Goal: Task Accomplishment & Management: Use online tool/utility

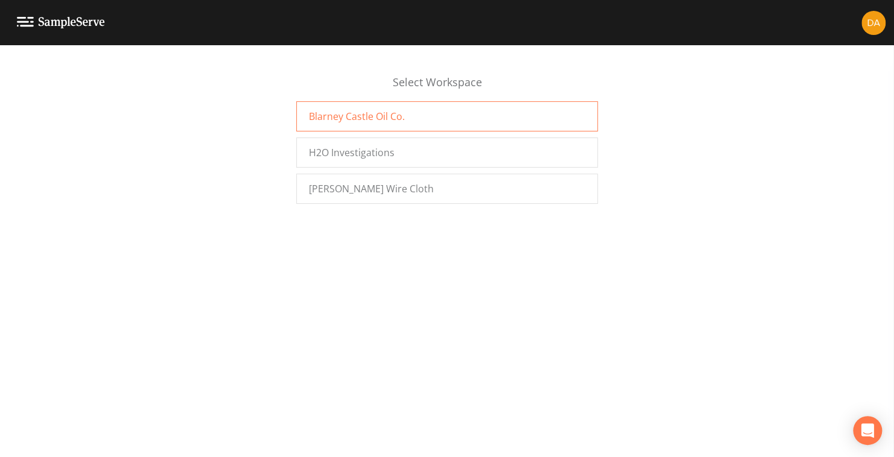
click at [348, 115] on span "Blarney Castle Oil Co." at bounding box center [357, 116] width 96 height 14
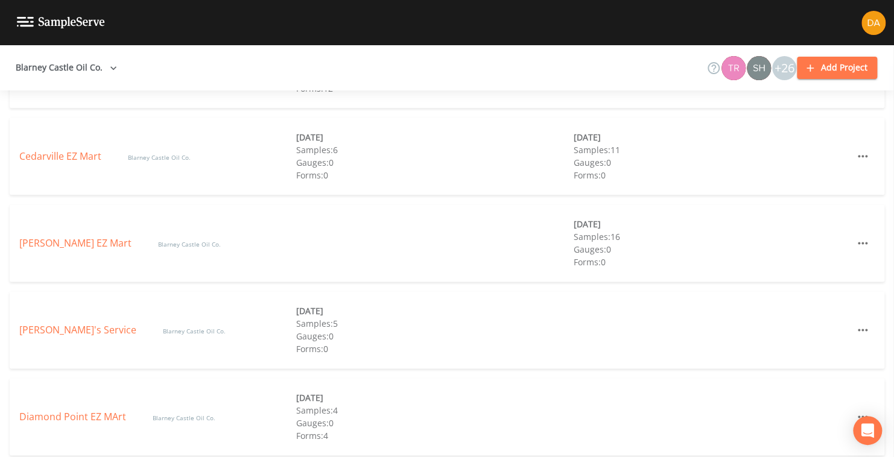
scroll to position [784, 0]
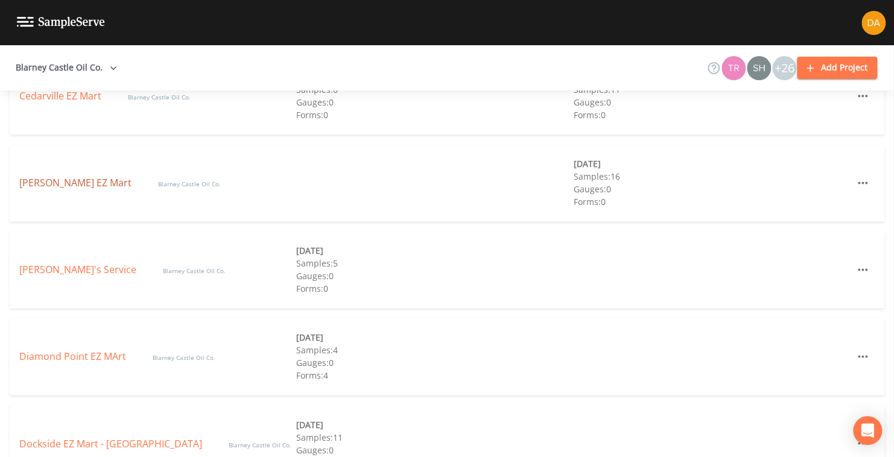
click at [46, 179] on link "Coleman EZ Mart" at bounding box center [76, 182] width 115 height 13
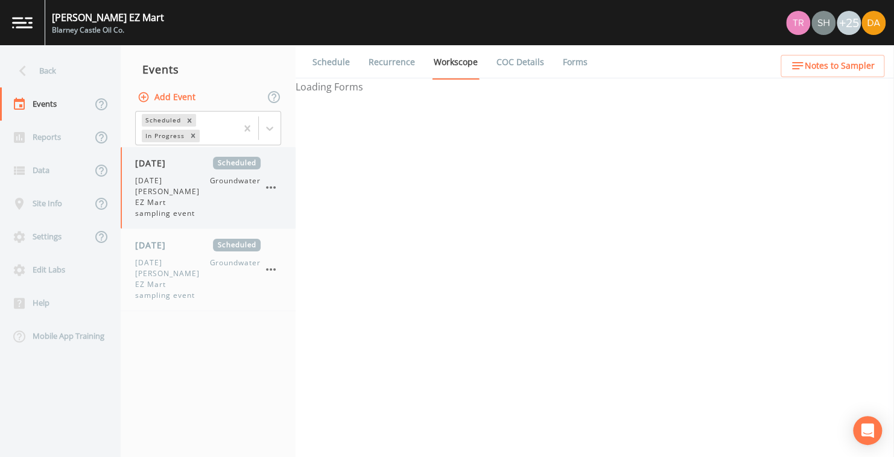
select select "0b1af911-289b-4d7b-9fdf-156f6d27a2cf"
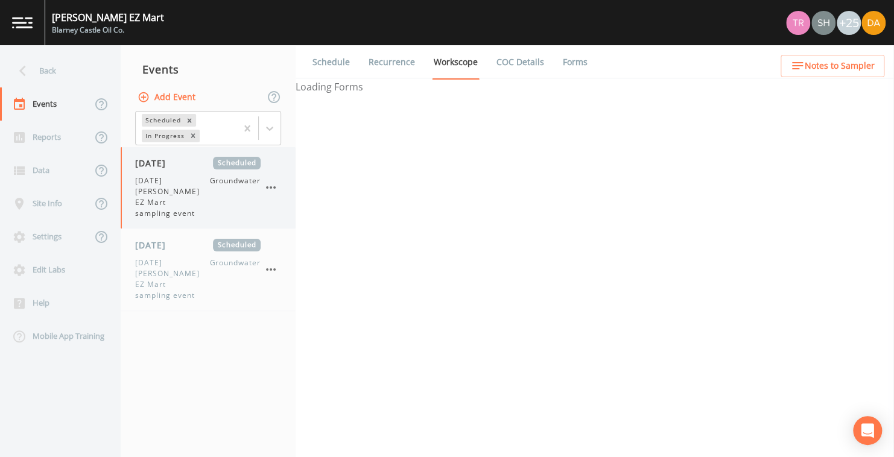
select select "0b1af911-289b-4d7b-9fdf-156f6d27a2cf"
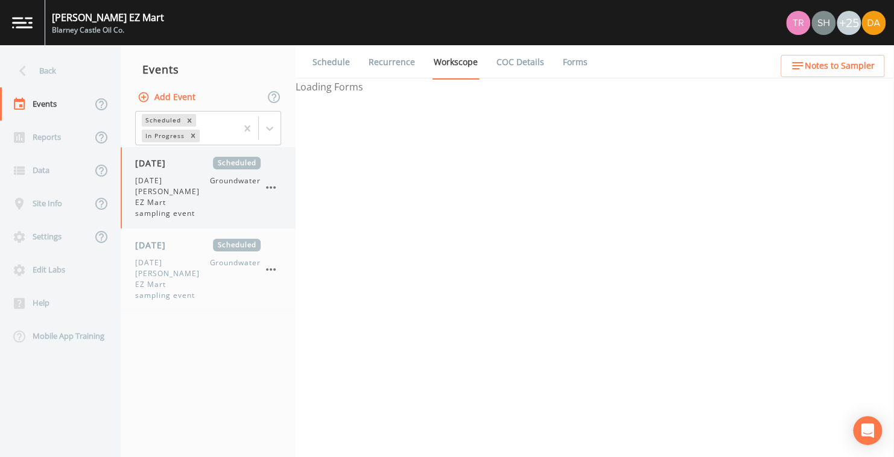
select select "0b1af911-289b-4d7b-9fdf-156f6d27a2cf"
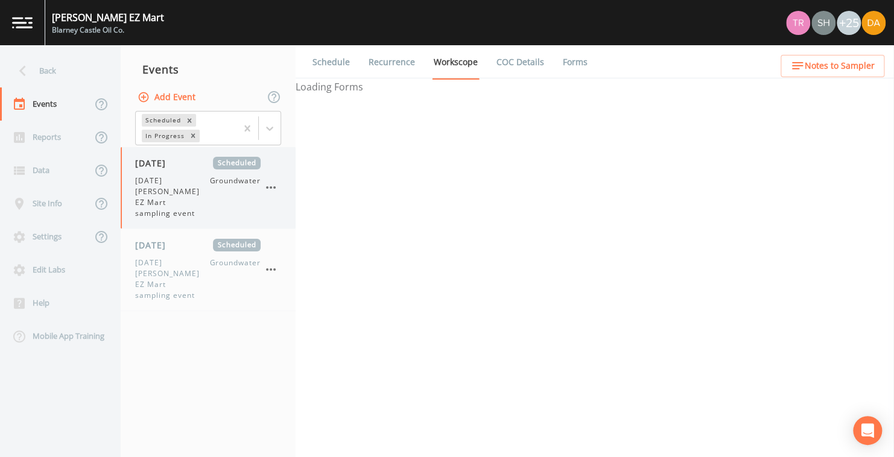
select select "0b1af911-289b-4d7b-9fdf-156f6d27a2cf"
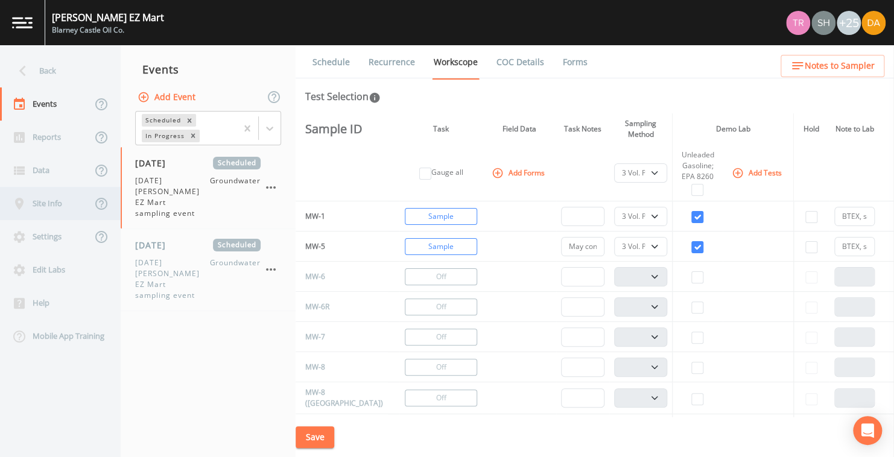
click at [40, 200] on div "Site Info" at bounding box center [46, 203] width 92 height 33
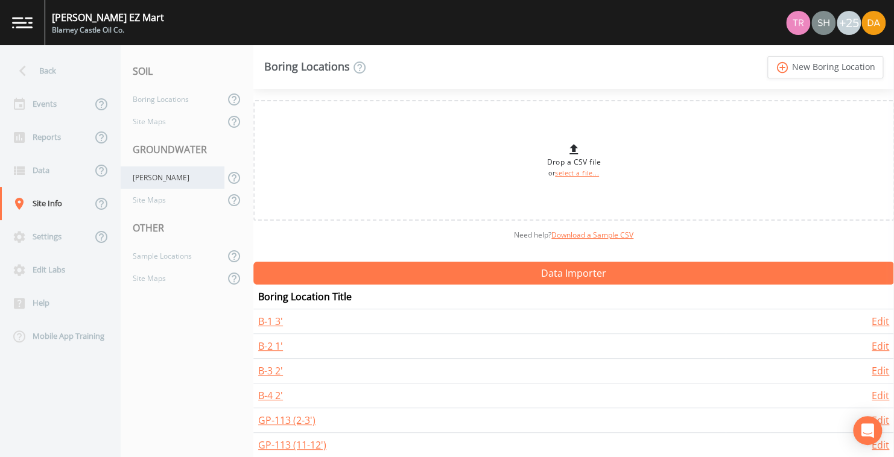
click at [143, 175] on div "Wells" at bounding box center [173, 177] width 104 height 22
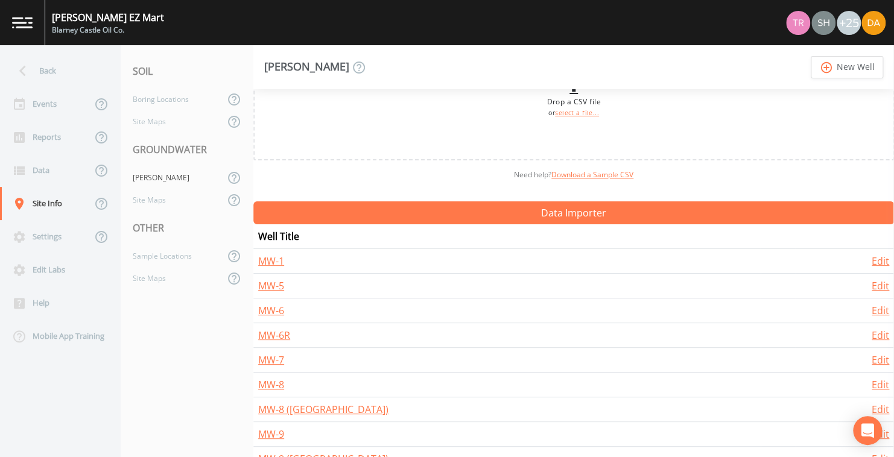
scroll to position [121, 0]
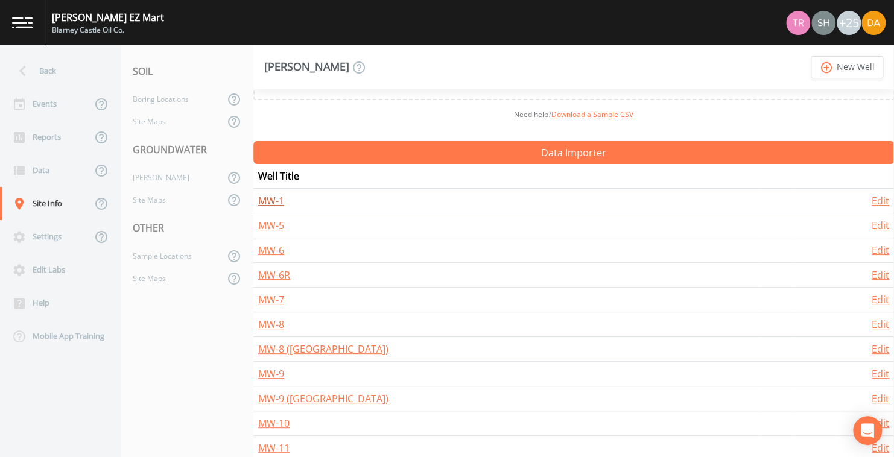
click at [271, 199] on link "MW-1" at bounding box center [271, 200] width 26 height 13
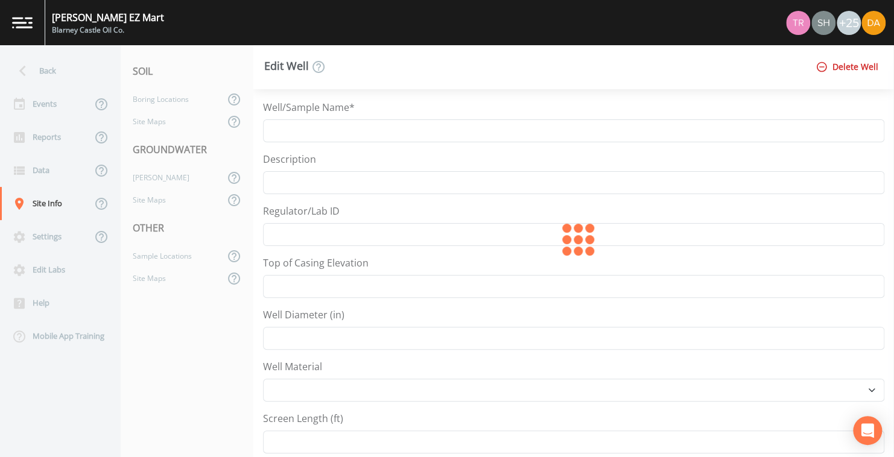
type input "MW-1"
type input "803.33"
type input "2"
select select "PVC"
select select "Other"
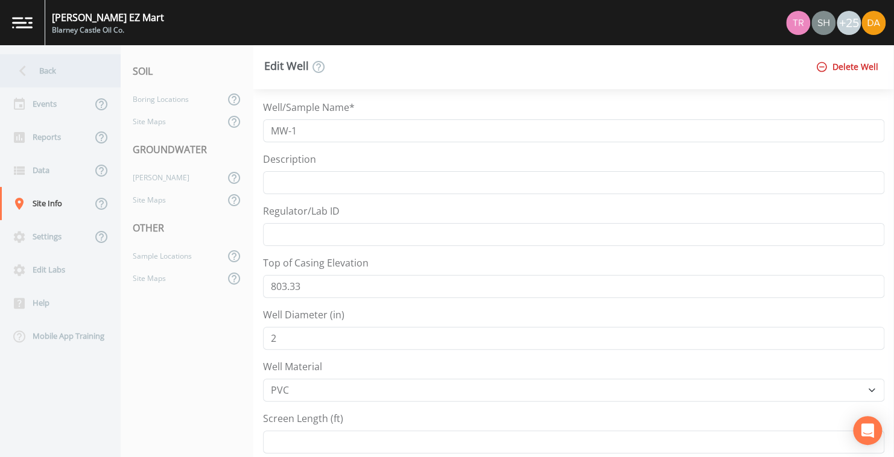
click at [21, 69] on icon at bounding box center [22, 71] width 7 height 11
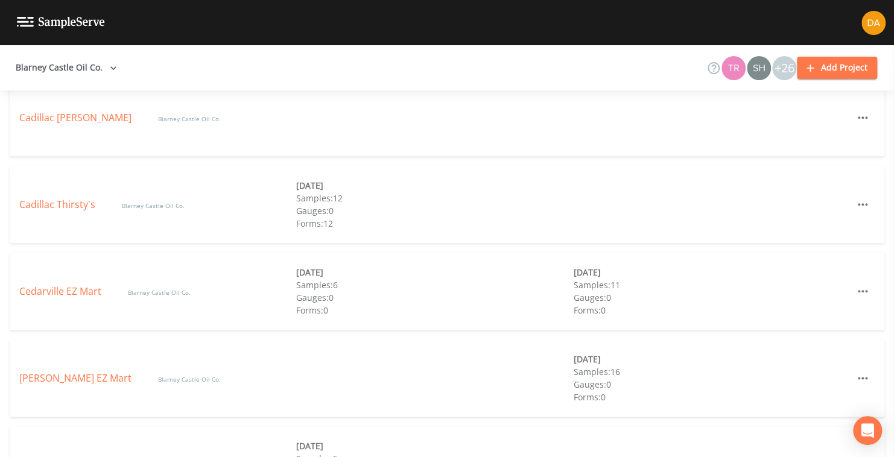
scroll to position [663, 0]
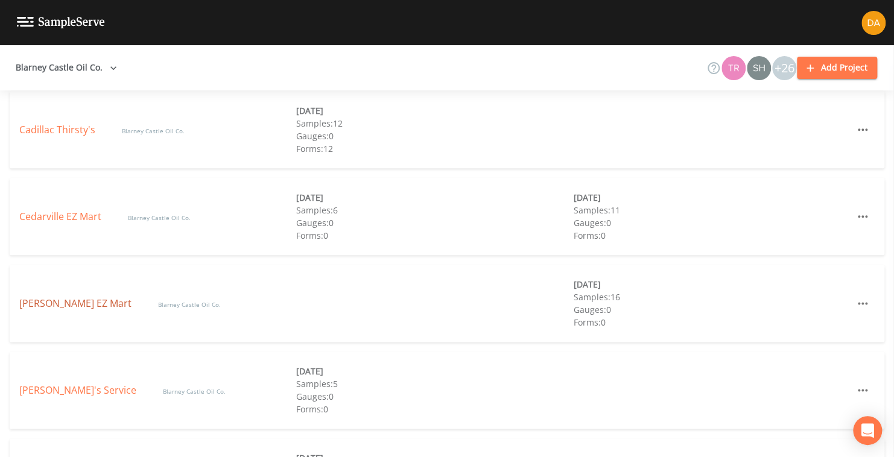
click at [59, 304] on link "Coleman EZ Mart" at bounding box center [76, 303] width 115 height 13
select select "0b1af911-289b-4d7b-9fdf-156f6d27a2cf"
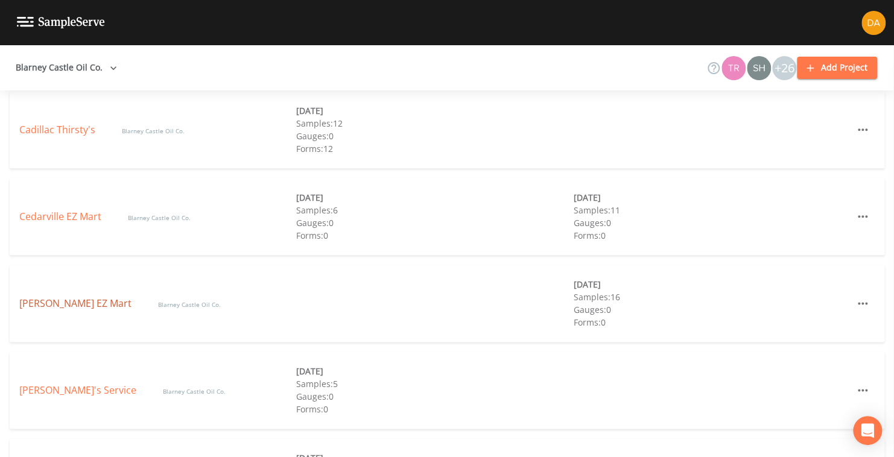
select select "0b1af911-289b-4d7b-9fdf-156f6d27a2cf"
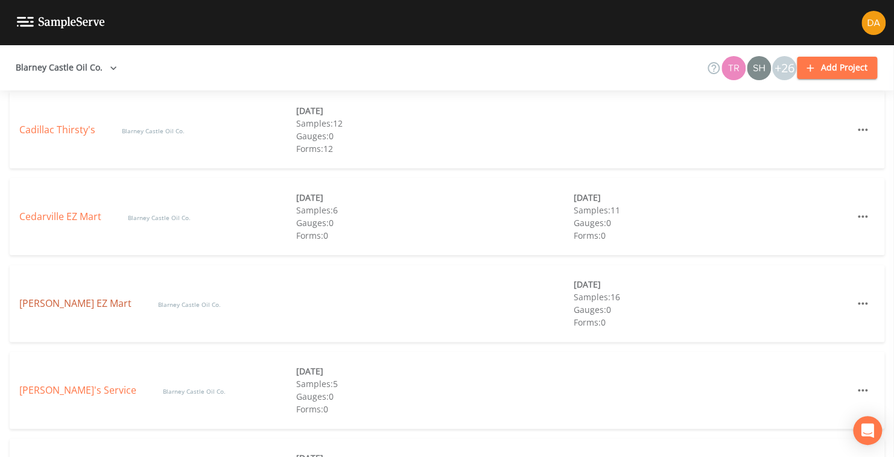
select select "0b1af911-289b-4d7b-9fdf-156f6d27a2cf"
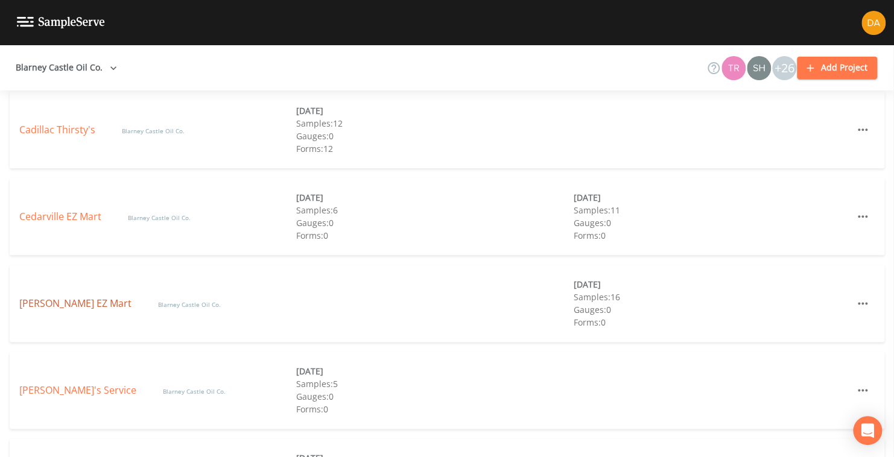
select select "0b1af911-289b-4d7b-9fdf-156f6d27a2cf"
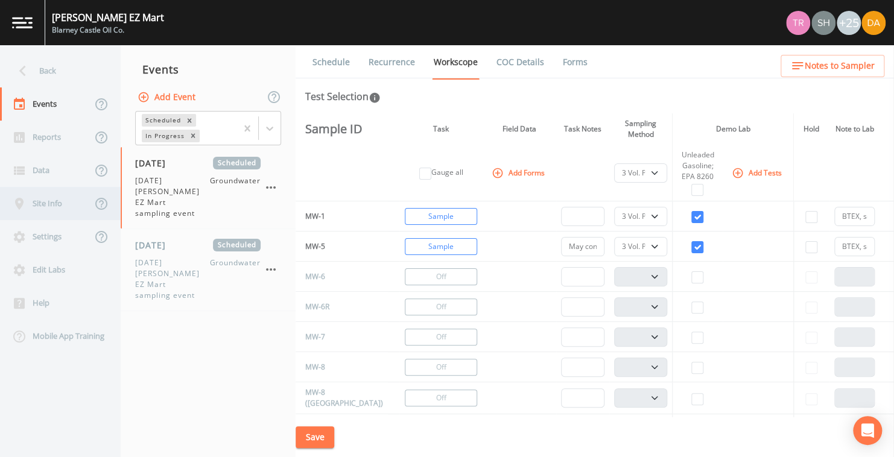
click at [40, 200] on div "Site Info" at bounding box center [46, 203] width 92 height 33
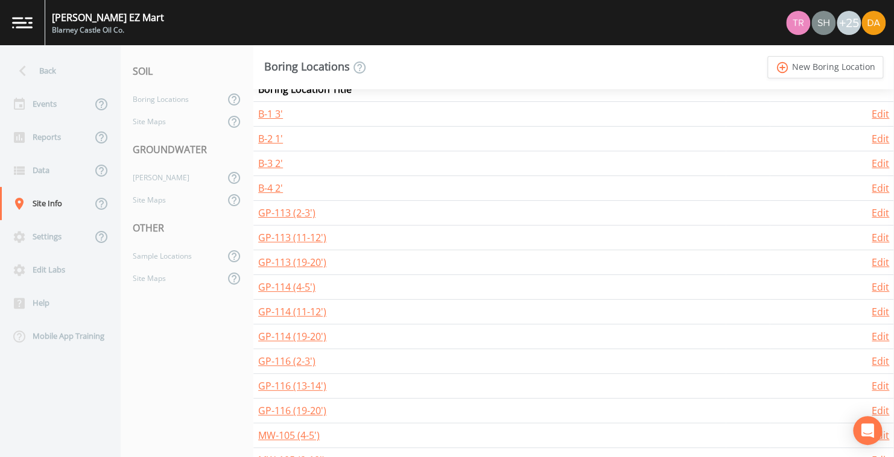
scroll to position [241, 0]
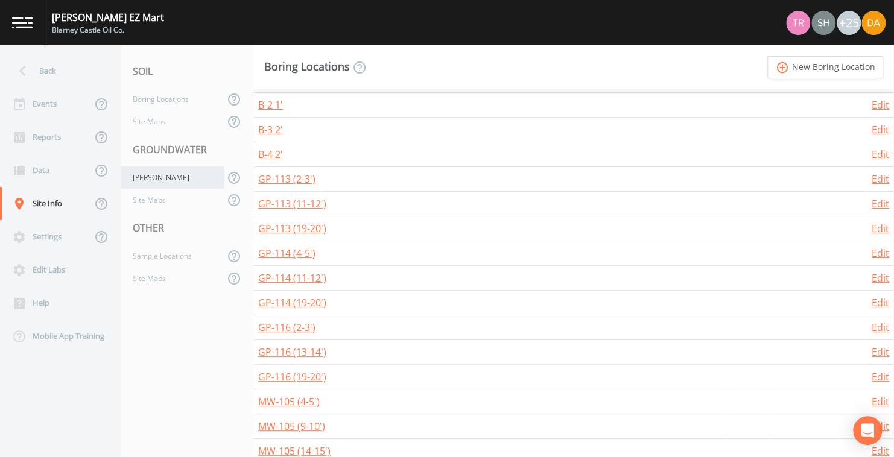
click at [138, 175] on div "Wells" at bounding box center [173, 177] width 104 height 22
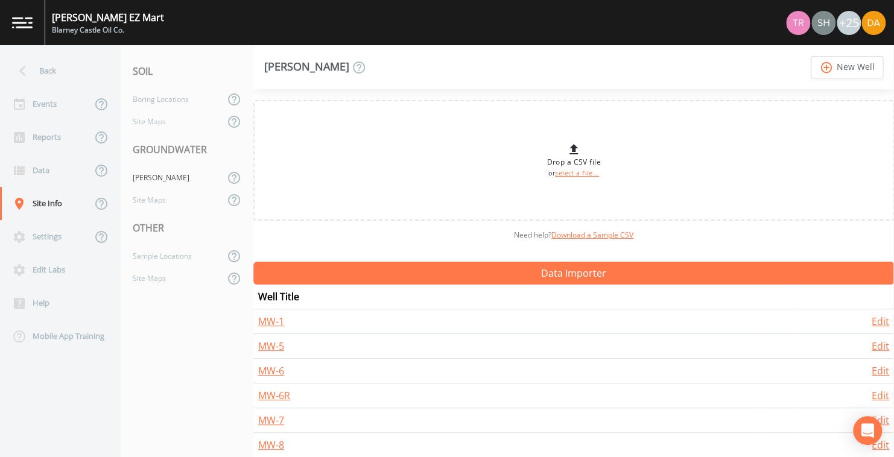
scroll to position [60, 0]
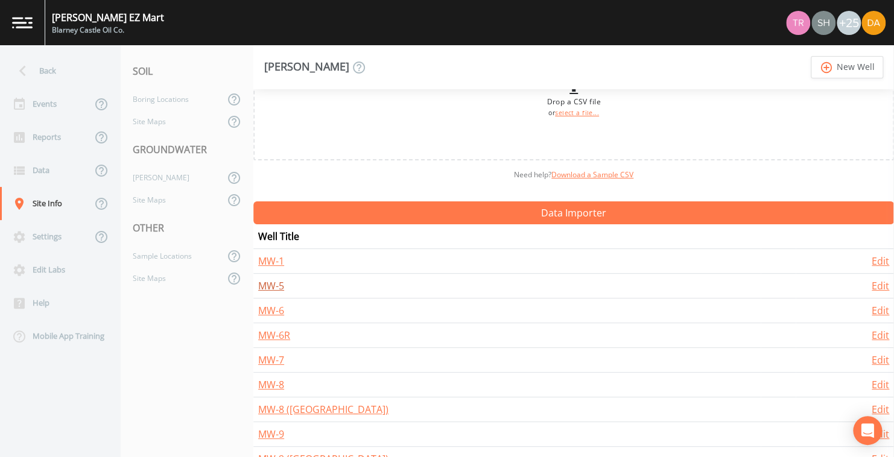
click at [274, 285] on link "MW-5" at bounding box center [271, 285] width 26 height 13
select select "PVC"
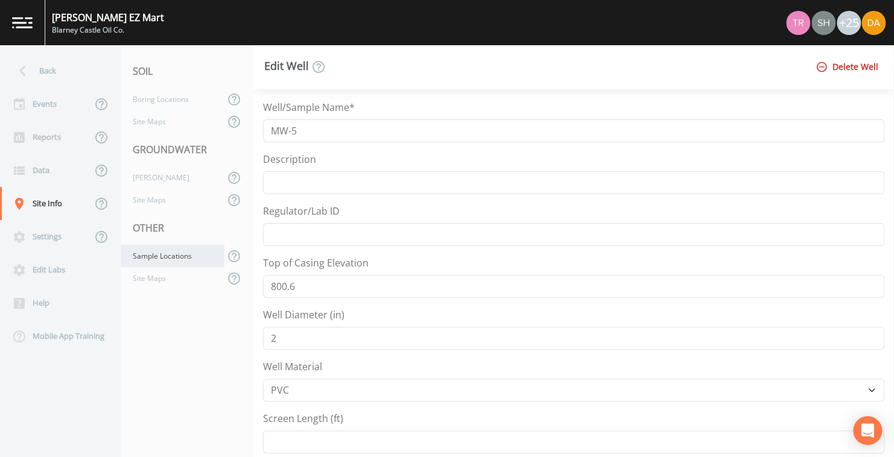
click at [172, 255] on div "Sample Locations" at bounding box center [173, 256] width 104 height 22
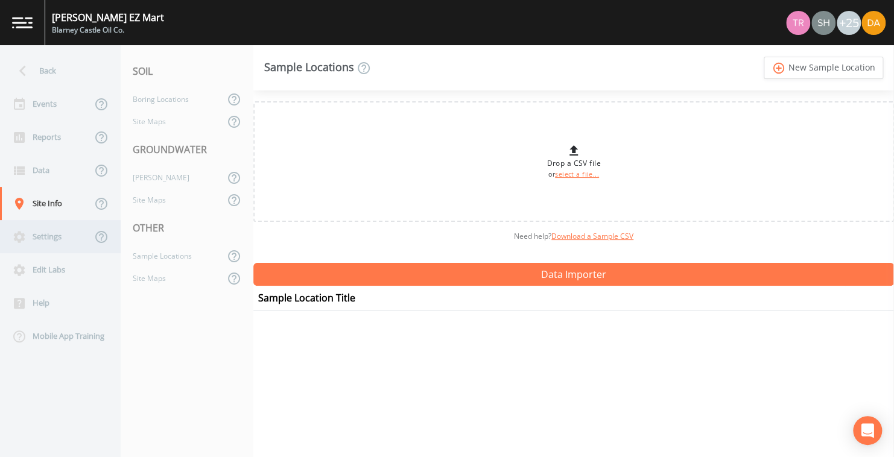
click at [46, 233] on div "Settings" at bounding box center [46, 236] width 92 height 33
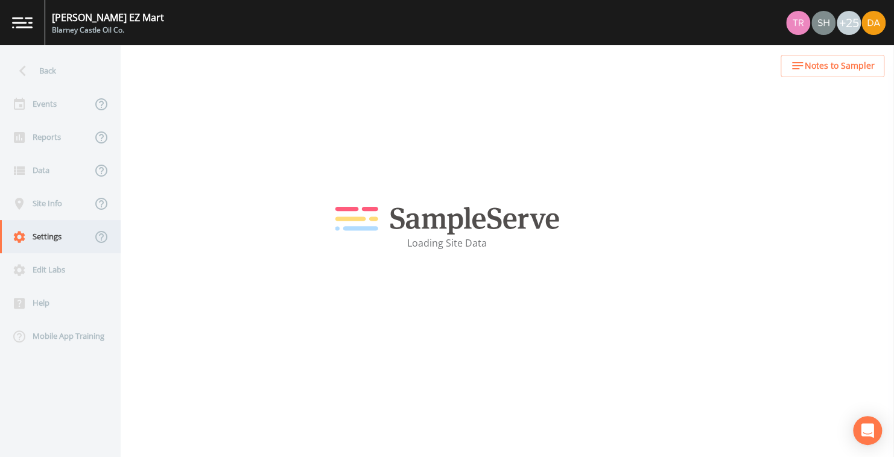
select select "47d45e13-a9d2-4a92-a30e-53aeb2a1ff48"
select select "United States"
select select "Pour on ground"
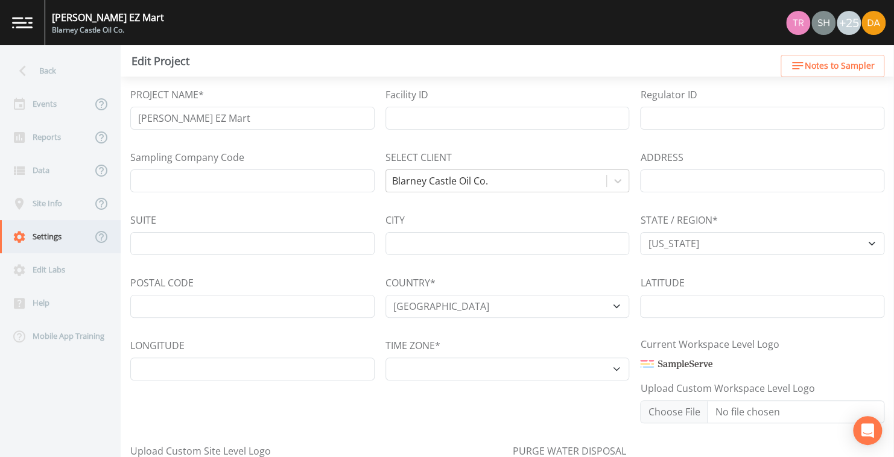
select select "US/Michigan"
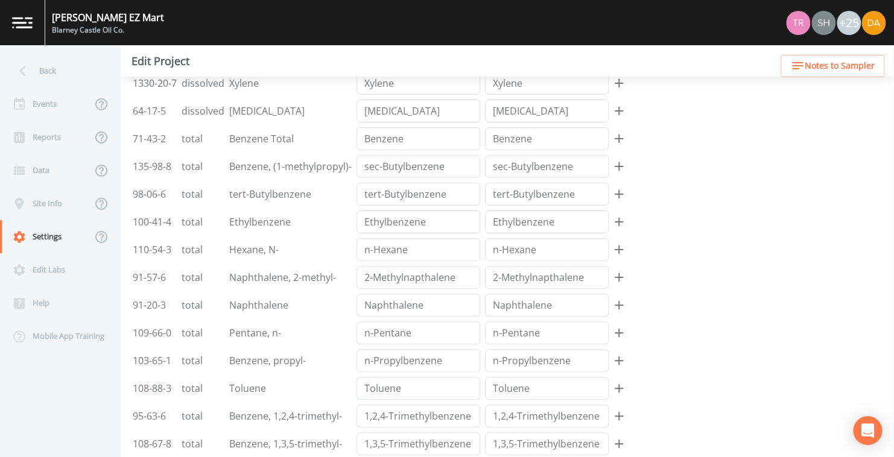
scroll to position [1136, 0]
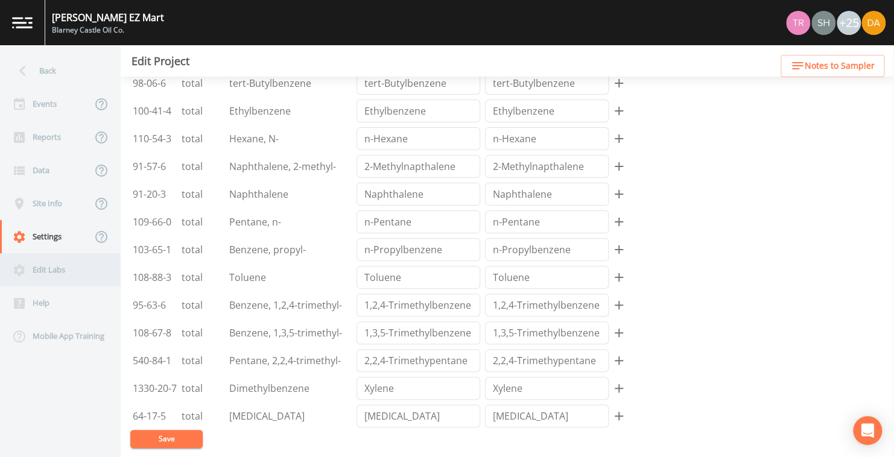
click at [46, 265] on div "Edit Labs" at bounding box center [54, 269] width 109 height 33
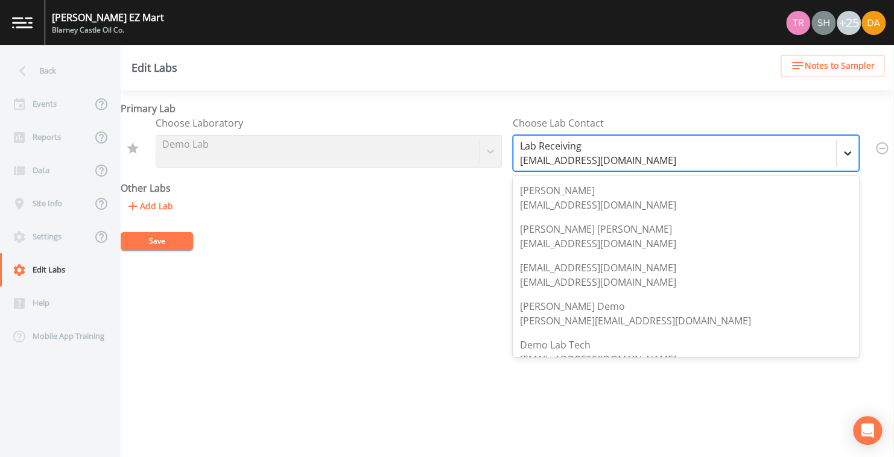
click at [844, 151] on icon at bounding box center [847, 153] width 7 height 4
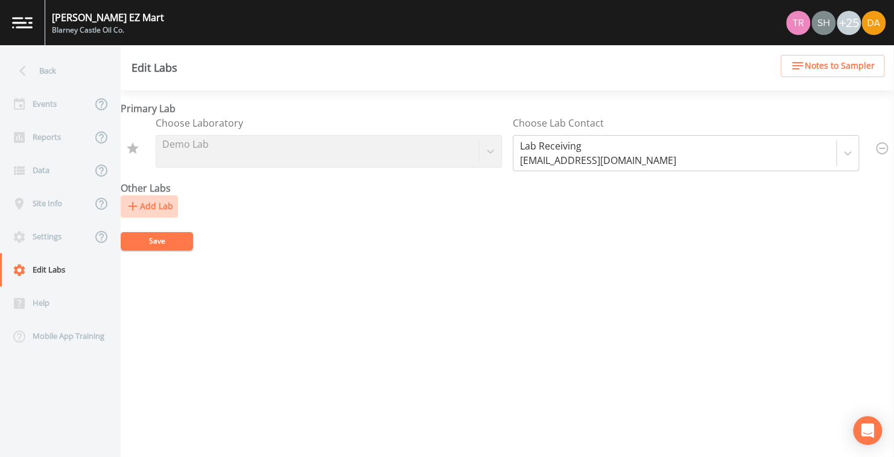
click at [147, 203] on button "Add Lab" at bounding box center [149, 206] width 57 height 22
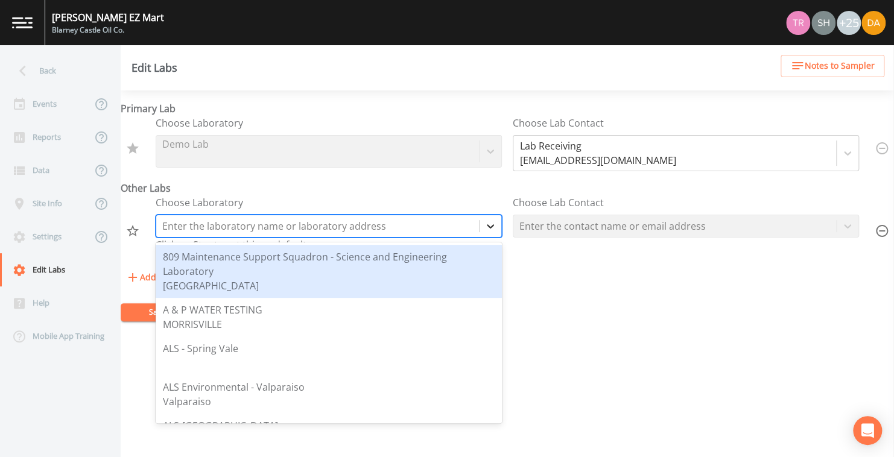
click at [487, 227] on icon at bounding box center [490, 226] width 7 height 4
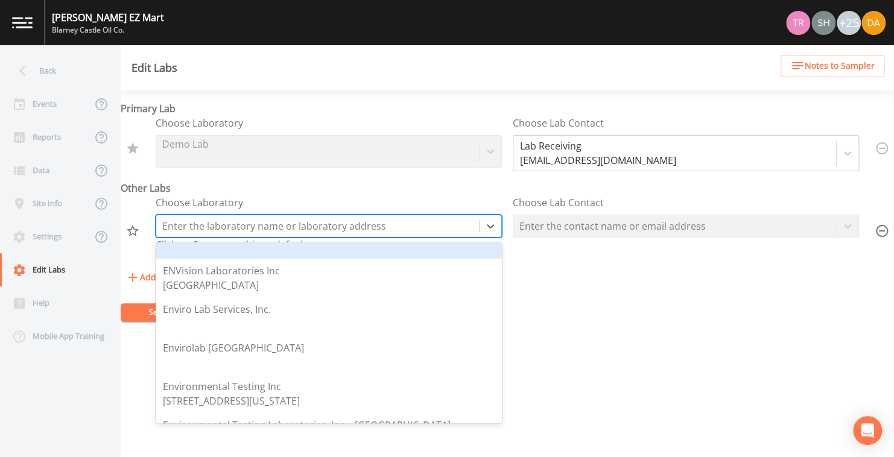
scroll to position [482, 0]
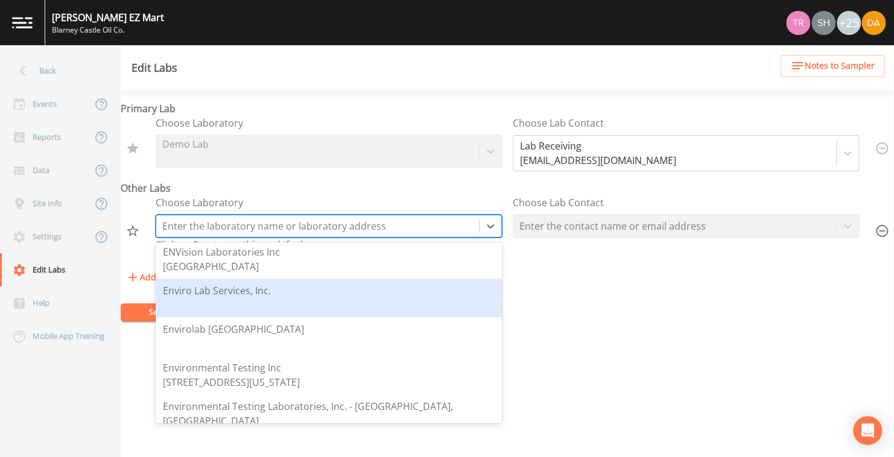
click at [223, 289] on div "Enviro Lab Services, Inc." at bounding box center [217, 290] width 108 height 14
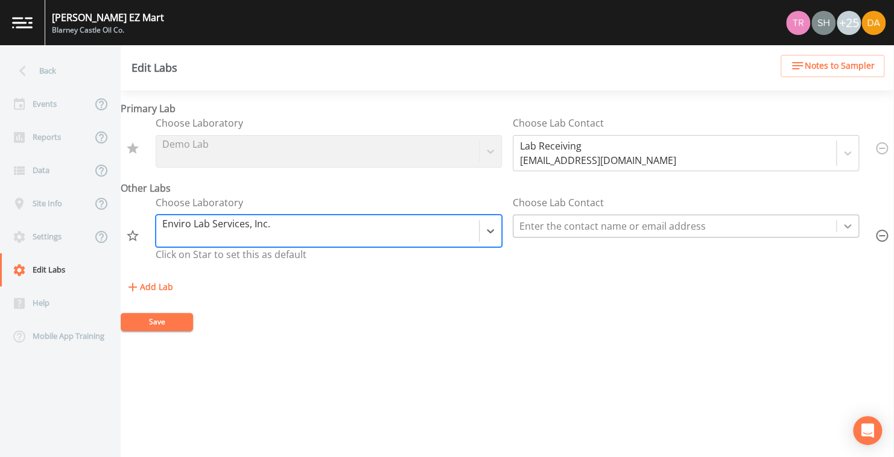
click at [844, 224] on icon at bounding box center [847, 226] width 12 height 12
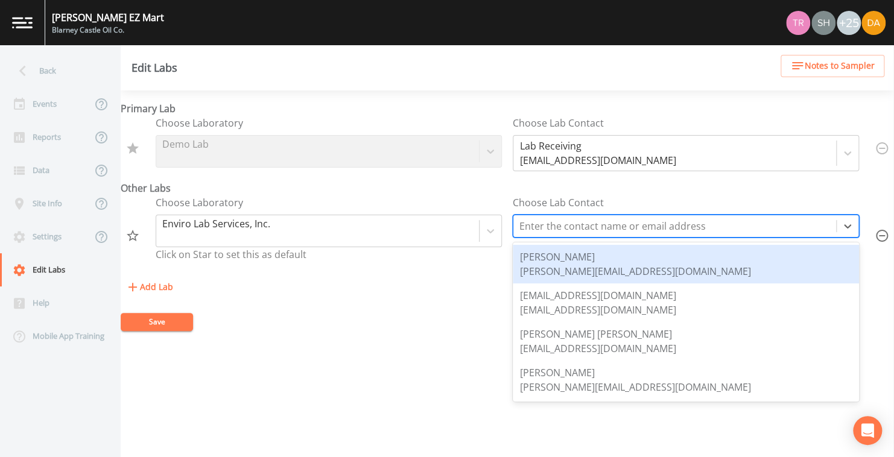
click at [573, 262] on div "Travis Kirin" at bounding box center [635, 257] width 231 height 14
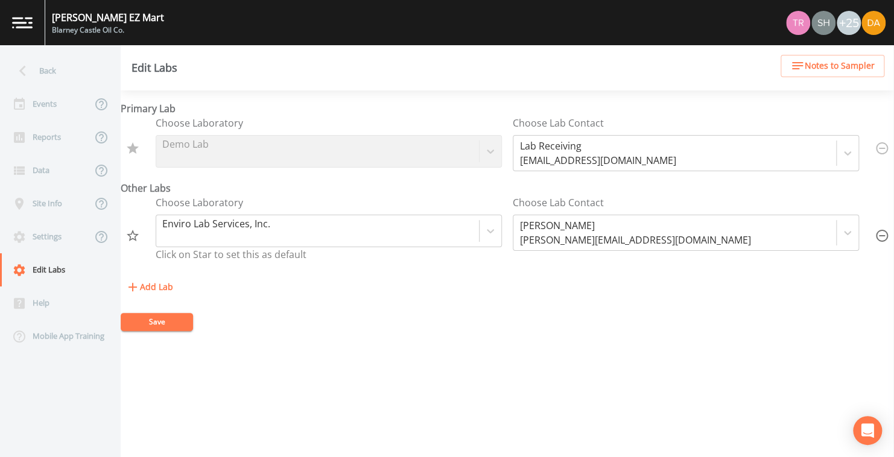
click at [451, 336] on div "Primary Lab Choose Laboratory Demo Lab Choose Lab Contact Lab Receiving lab-rec…" at bounding box center [507, 273] width 773 height 367
click at [154, 319] on button "Save" at bounding box center [157, 322] width 72 height 18
click at [842, 149] on icon at bounding box center [847, 153] width 12 height 12
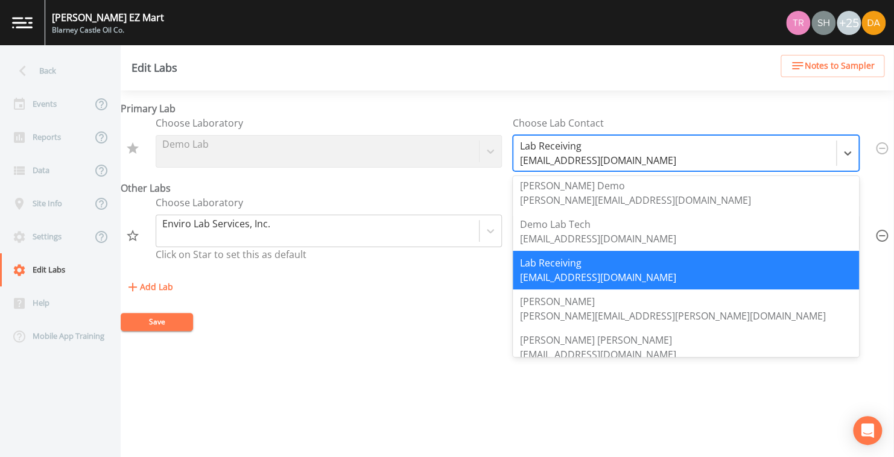
scroll to position [171, 0]
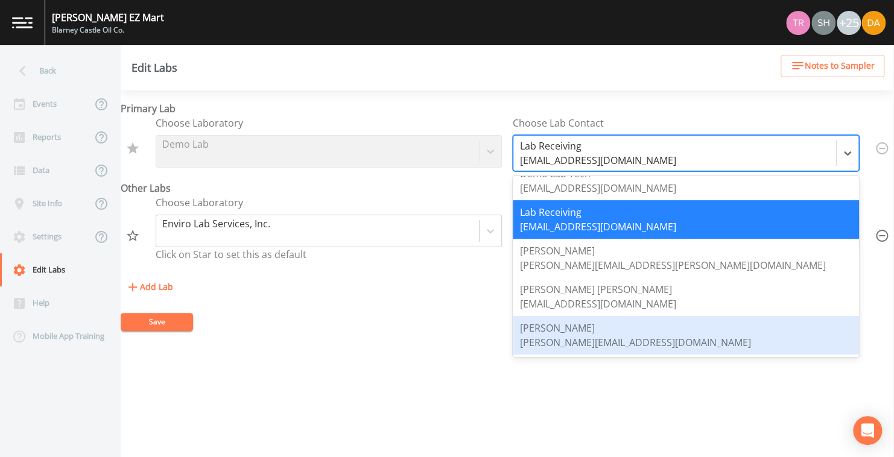
click at [350, 396] on div "Primary Lab Choose Laboratory Demo Lab Choose Lab Contact 9 results available. …" at bounding box center [507, 273] width 773 height 367
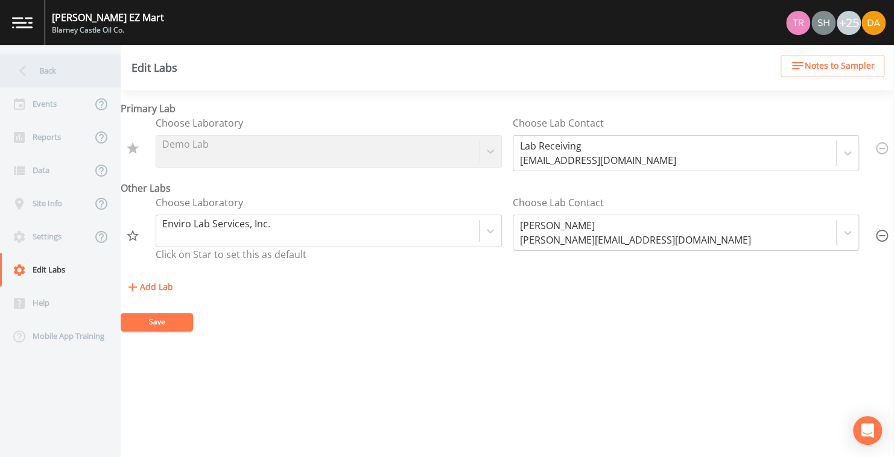
click at [19, 68] on icon at bounding box center [22, 70] width 21 height 21
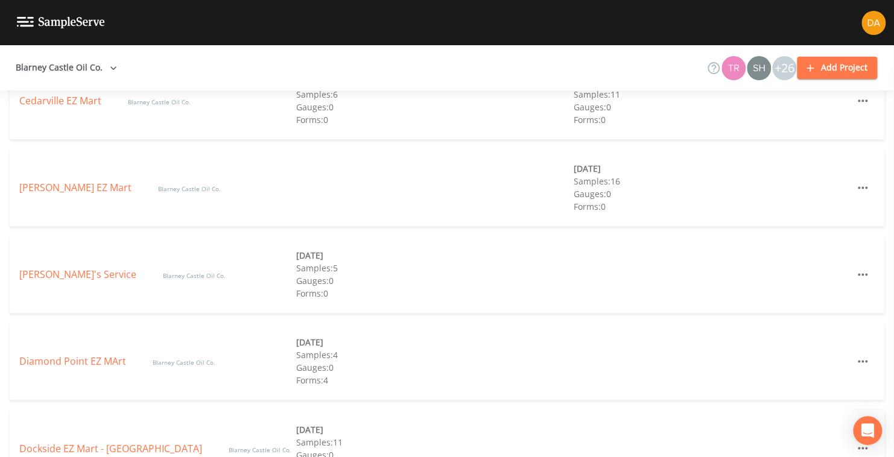
scroll to position [784, 0]
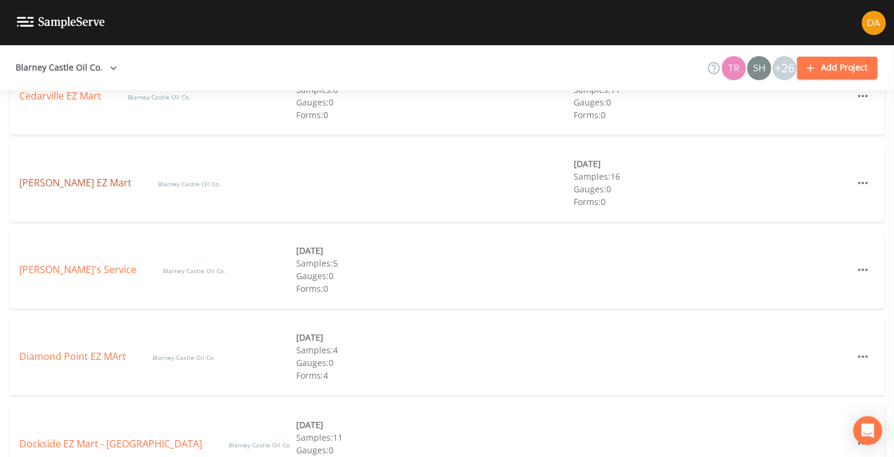
click at [59, 183] on link "Coleman EZ Mart" at bounding box center [76, 182] width 115 height 13
select select "0b1af911-289b-4d7b-9fdf-156f6d27a2cf"
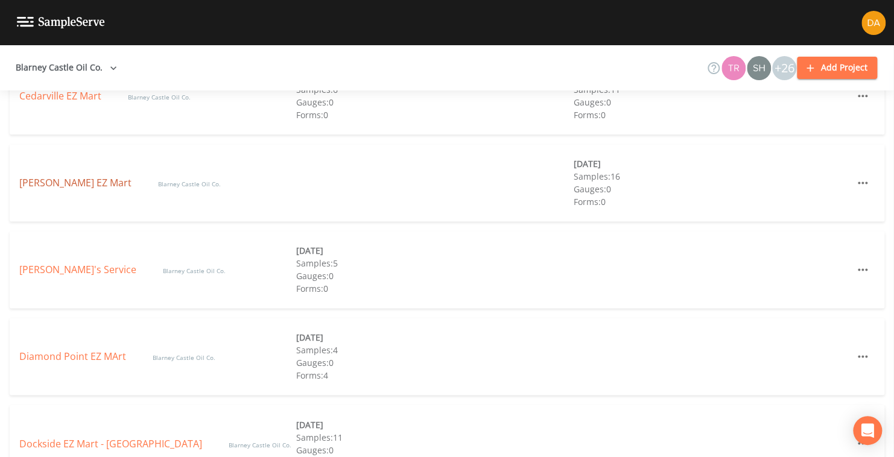
select select "0b1af911-289b-4d7b-9fdf-156f6d27a2cf"
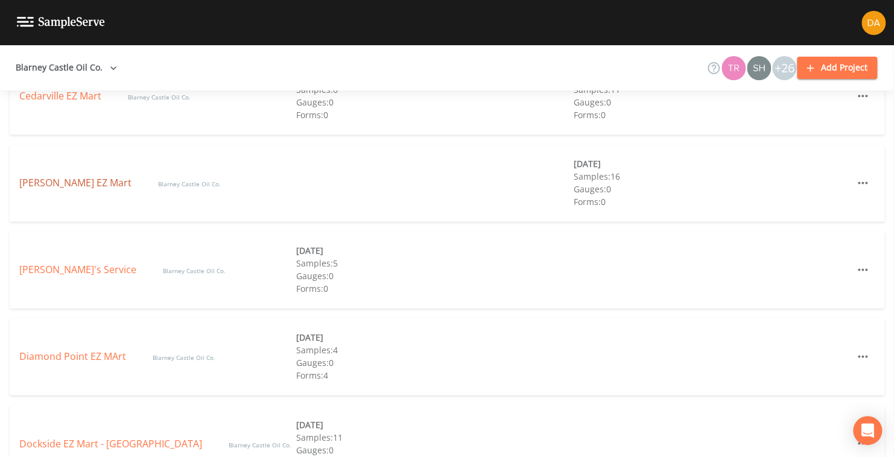
select select "0b1af911-289b-4d7b-9fdf-156f6d27a2cf"
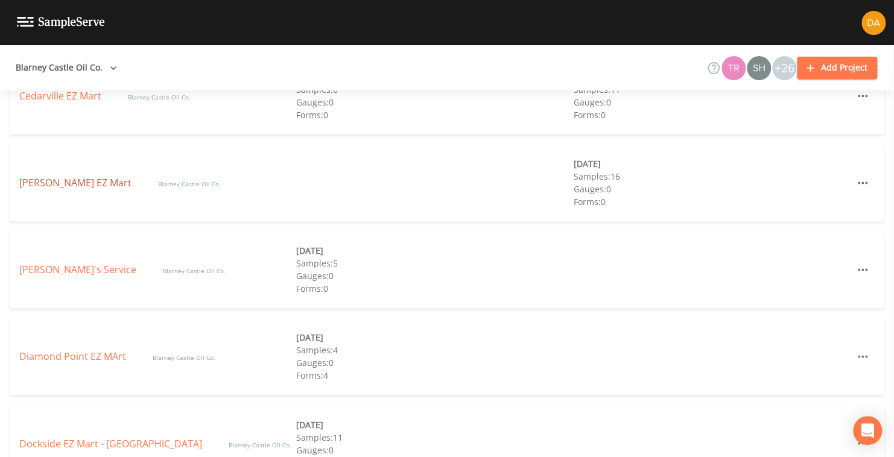
select select "0b1af911-289b-4d7b-9fdf-156f6d27a2cf"
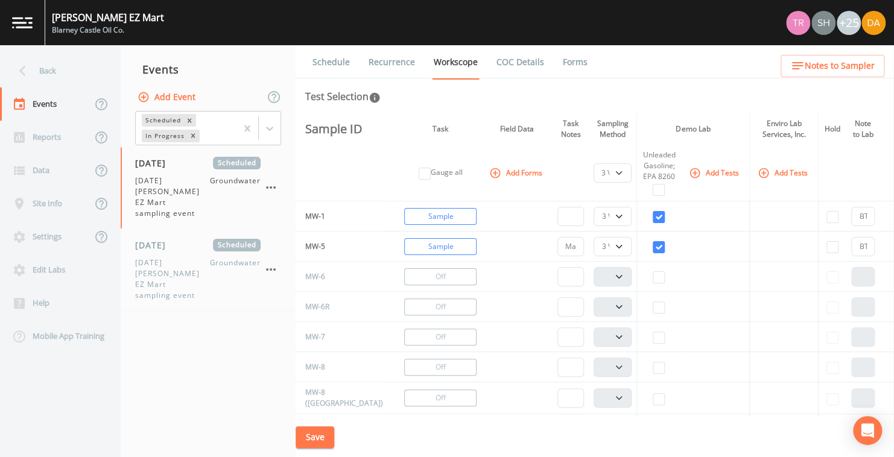
click at [519, 59] on link "COC Details" at bounding box center [519, 62] width 51 height 34
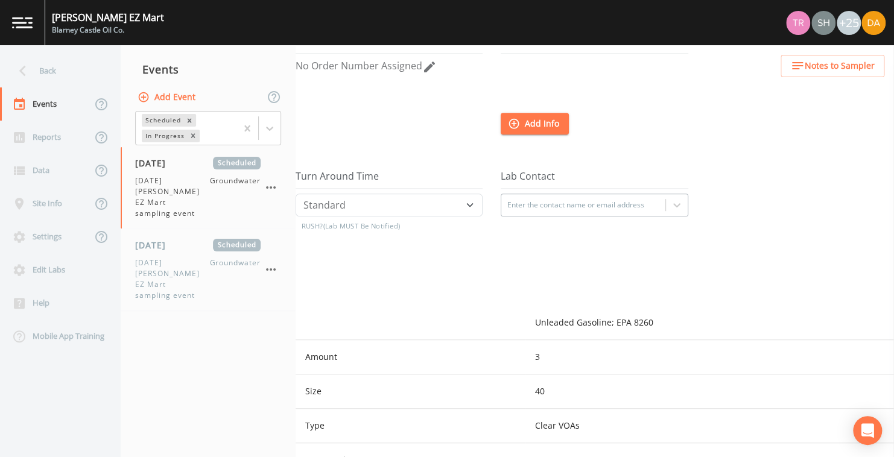
scroll to position [241, 0]
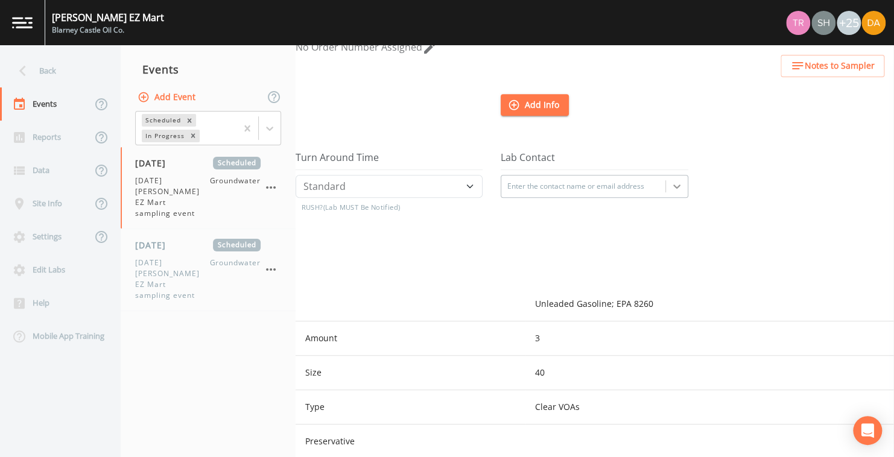
click at [675, 184] on icon at bounding box center [677, 186] width 12 height 12
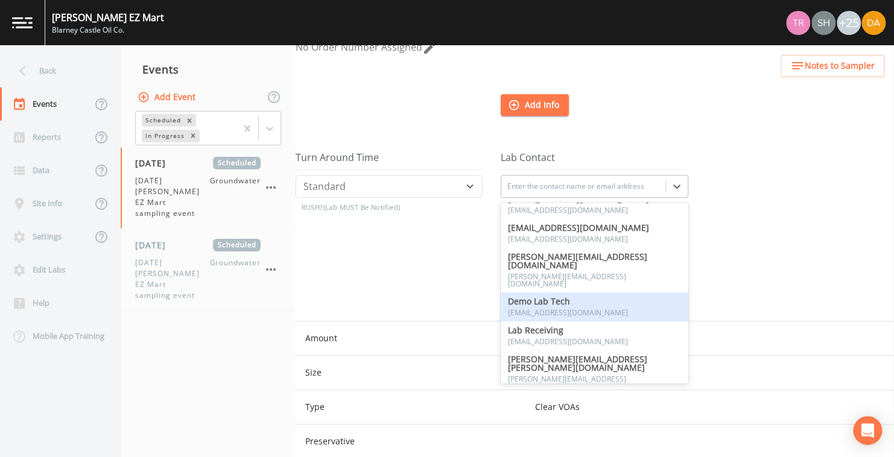
scroll to position [84, 0]
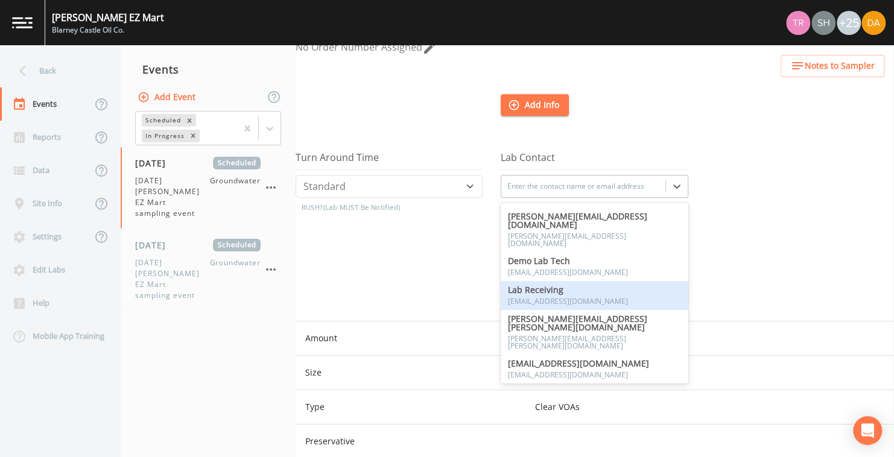
click at [535, 286] on span "Lab Receiving" at bounding box center [568, 290] width 120 height 8
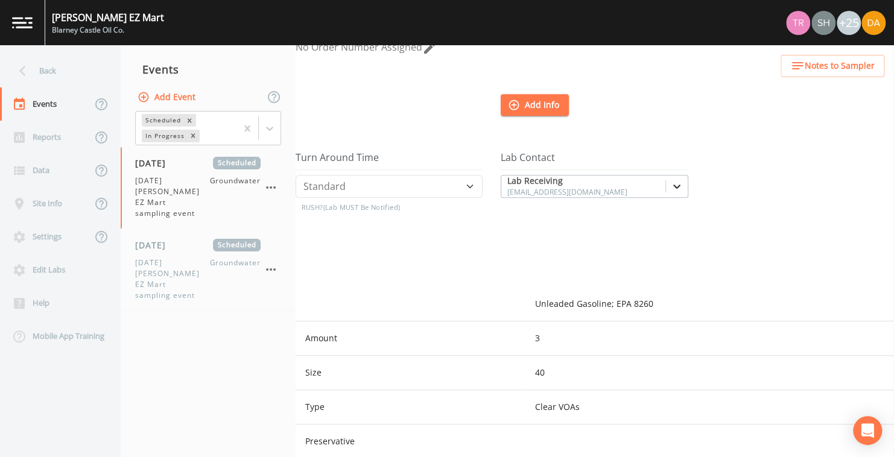
click at [674, 180] on div at bounding box center [677, 186] width 22 height 22
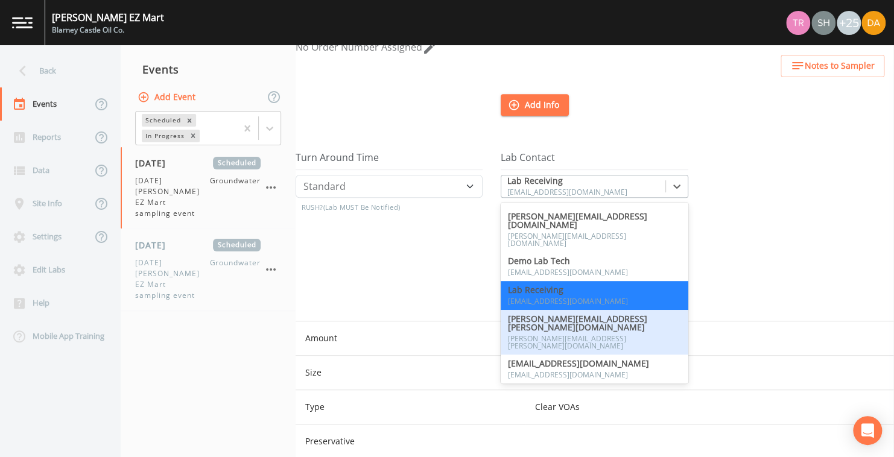
click at [421, 264] on div "Turn Around Time Standard Five Day Three Day Two Day Next Day Same Day RUSH? (L…" at bounding box center [397, 219] width 205 height 135
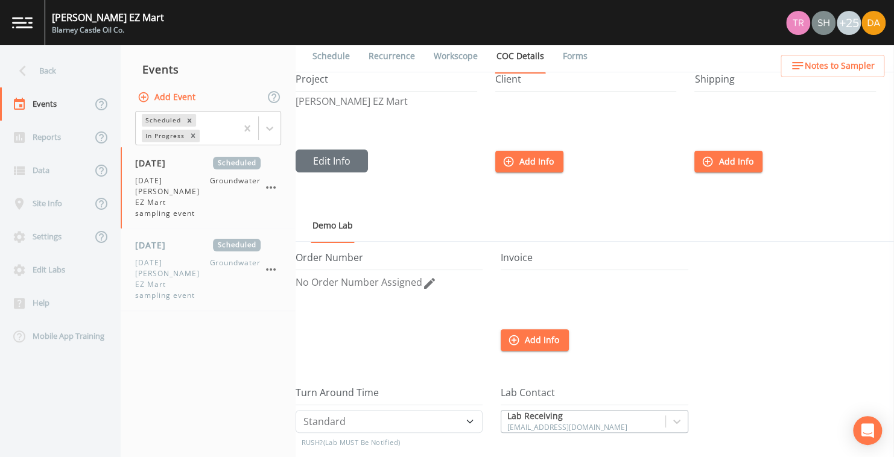
scroll to position [0, 0]
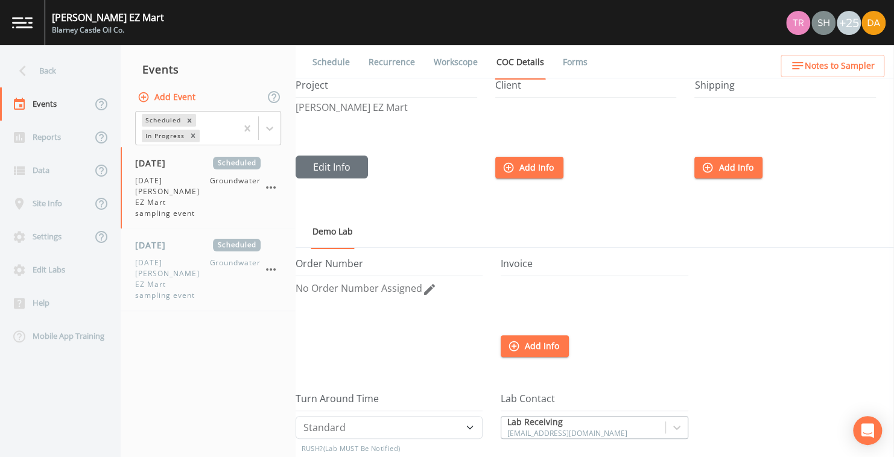
click at [445, 62] on link "Workscope" at bounding box center [456, 62] width 48 height 34
select select "0b1af911-289b-4d7b-9fdf-156f6d27a2cf"
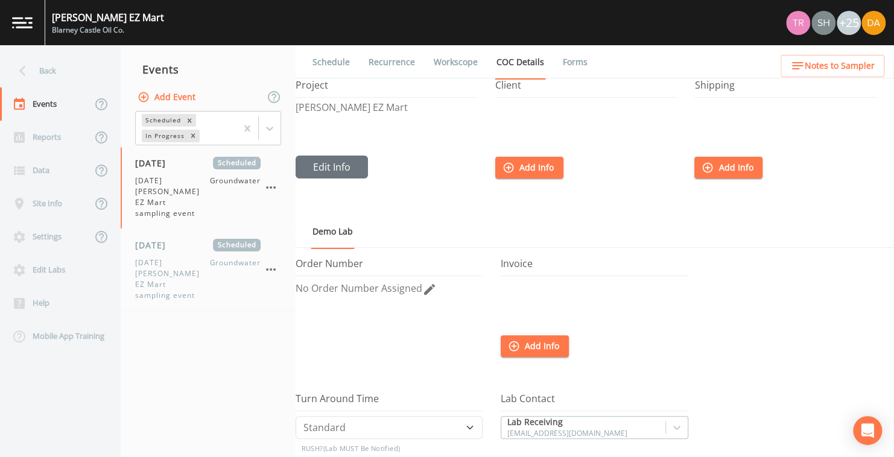
select select "0b1af911-289b-4d7b-9fdf-156f6d27a2cf"
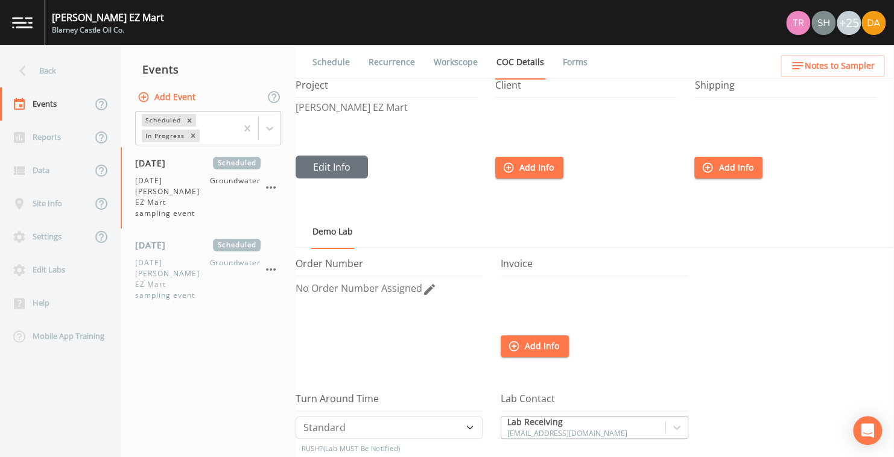
select select "0b1af911-289b-4d7b-9fdf-156f6d27a2cf"
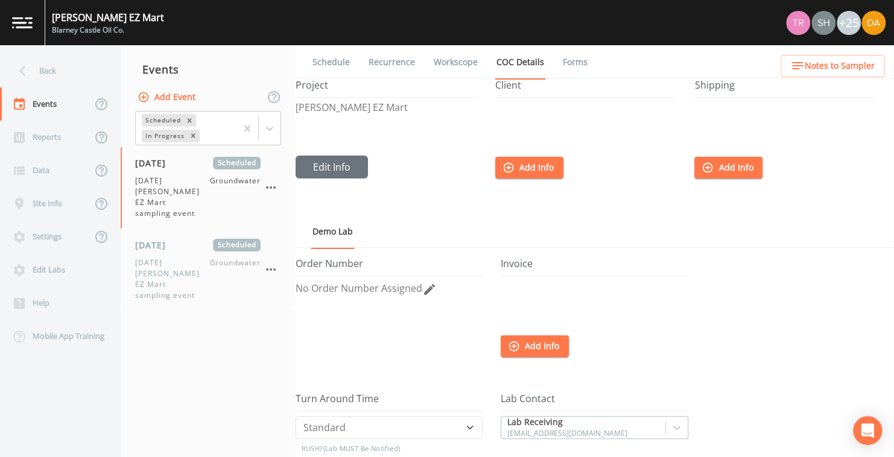
select select "0b1af911-289b-4d7b-9fdf-156f6d27a2cf"
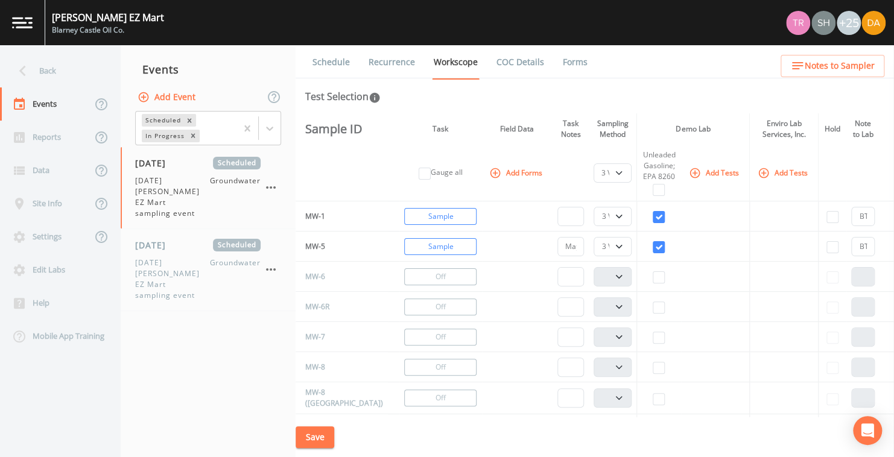
click at [567, 59] on link "Forms" at bounding box center [575, 62] width 28 height 34
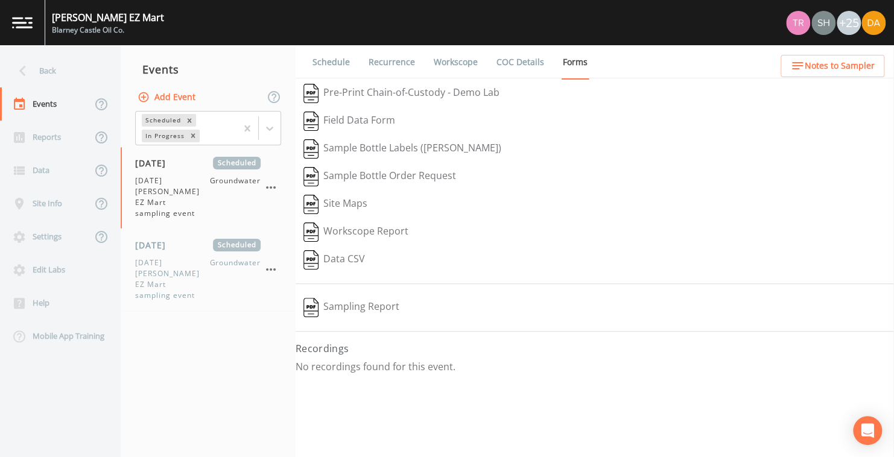
click at [361, 91] on button "Pre-Print Chain-of-Custody - Demo Lab" at bounding box center [401, 94] width 212 height 28
click at [45, 66] on div "Back" at bounding box center [54, 70] width 109 height 33
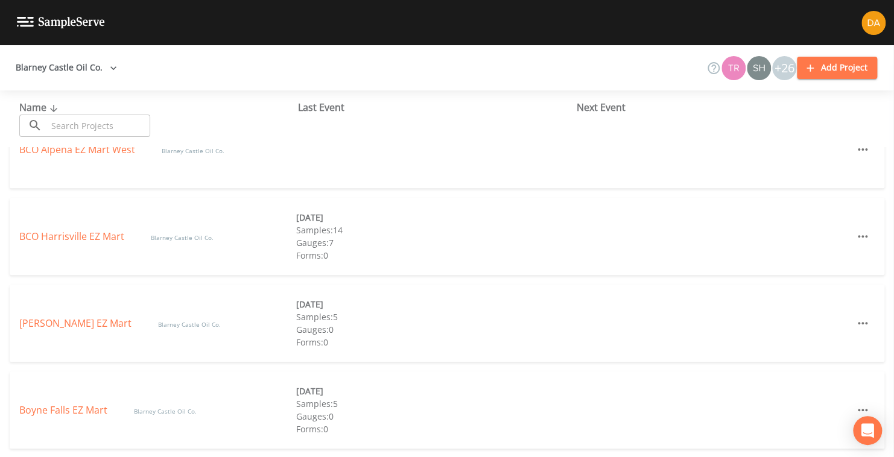
scroll to position [181, 0]
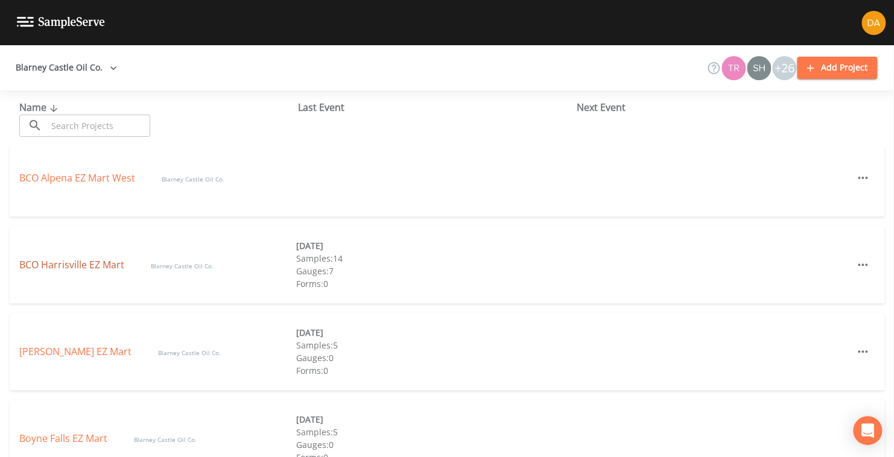
click at [66, 261] on link "BCO Harrisville EZ Mart" at bounding box center [72, 264] width 107 height 13
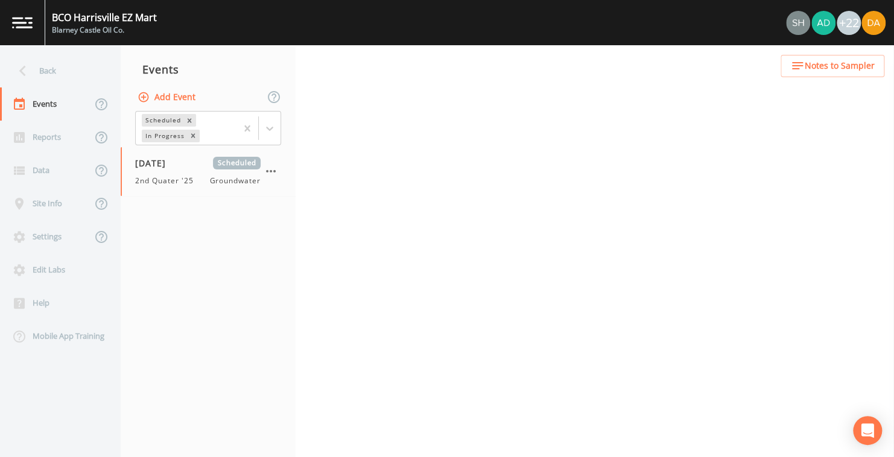
select select "4f082be6-97a7-4f70-a81f-c26a4e896ad7"
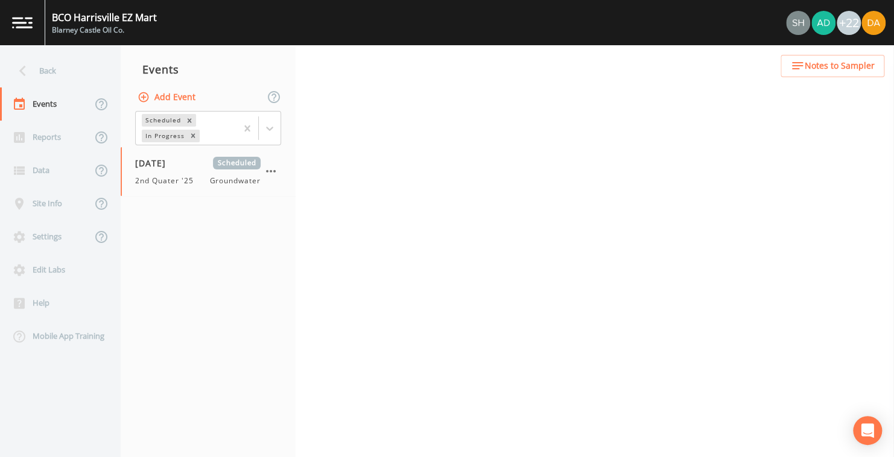
select select "4f082be6-97a7-4f70-a81f-c26a4e896ad7"
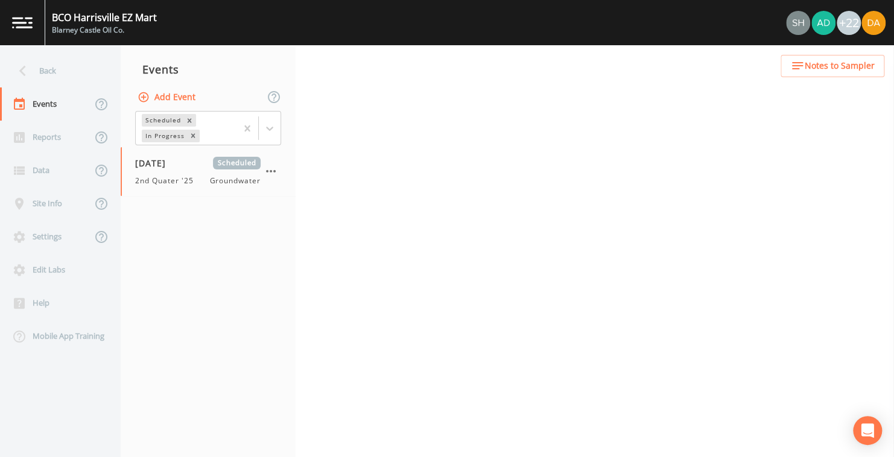
select select "4f082be6-97a7-4f70-a81f-c26a4e896ad7"
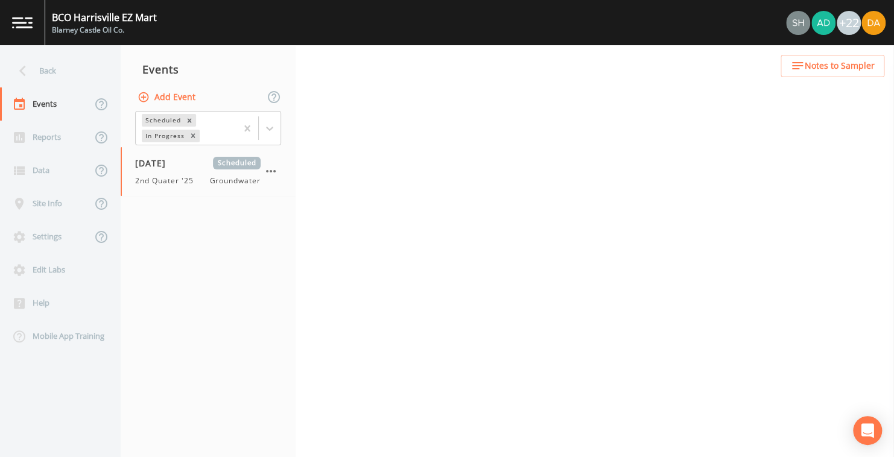
select select "32c6ee38-6f74-4ba1-9d68-2cabd624afbe"
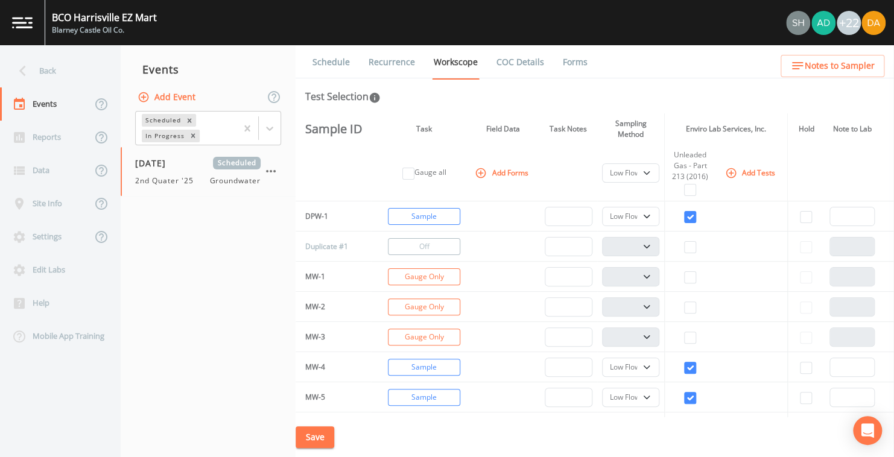
click at [516, 57] on link "COC Details" at bounding box center [519, 62] width 51 height 34
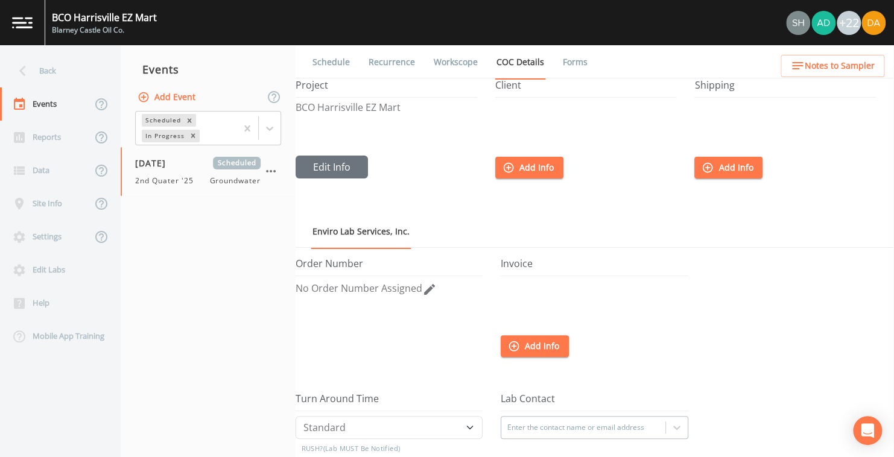
click at [572, 60] on link "Forms" at bounding box center [575, 62] width 28 height 34
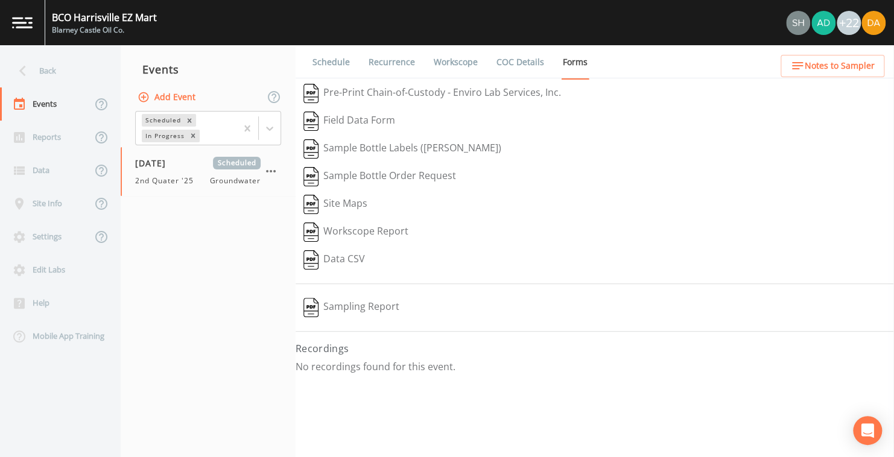
click at [384, 88] on button "Pre-Print Chain-of-Custody - Enviro Lab Services, Inc." at bounding box center [431, 94] width 273 height 28
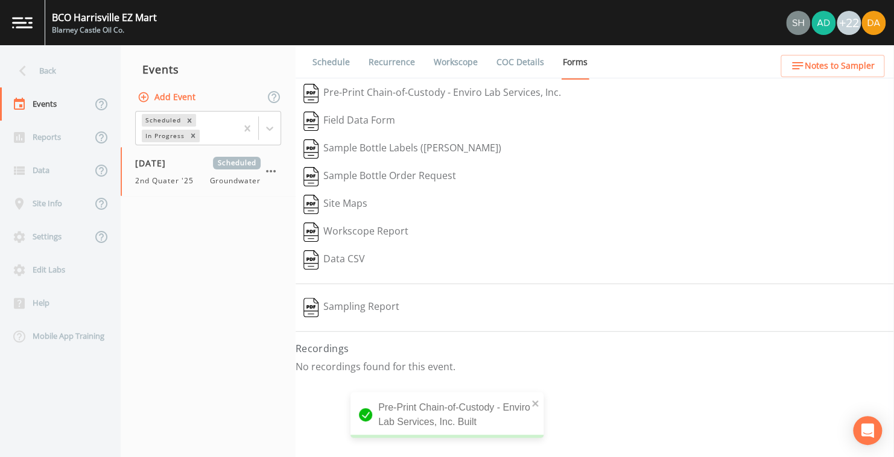
click at [455, 90] on button "Pre-Print Chain-of-Custody - Enviro Lab Services, Inc." at bounding box center [431, 94] width 273 height 28
